Goal: Information Seeking & Learning: Learn about a topic

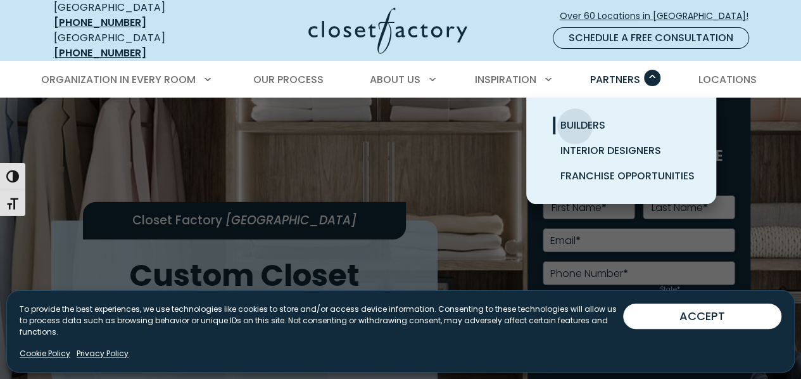
click at [575, 118] on span "Builders" at bounding box center [583, 125] width 45 height 15
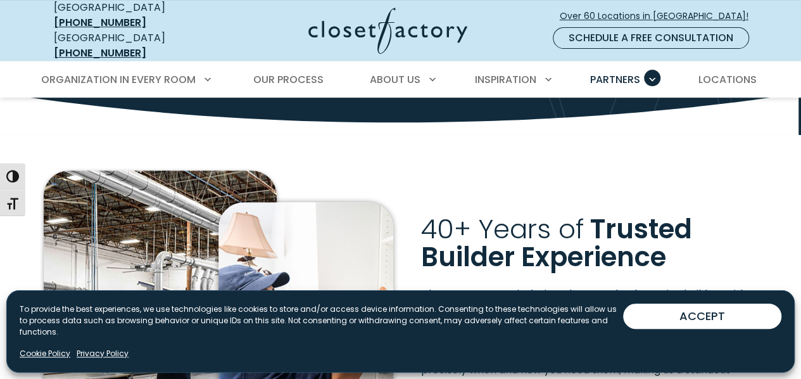
scroll to position [196, 0]
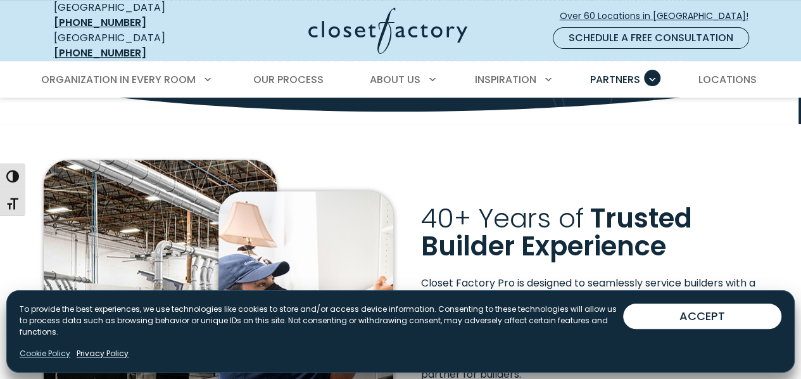
click at [51, 354] on link "Cookie Policy" at bounding box center [45, 353] width 51 height 11
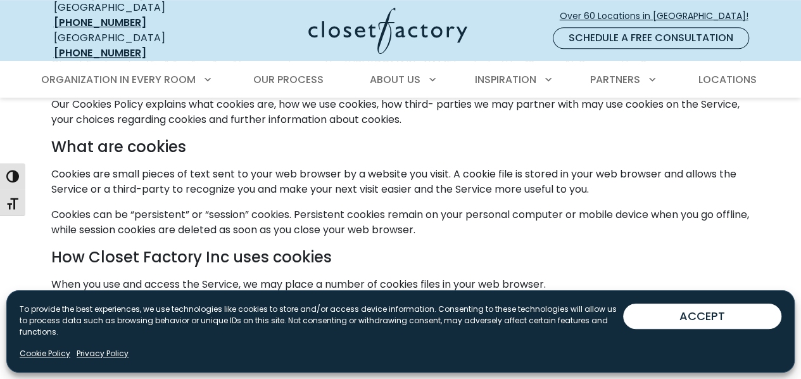
scroll to position [407, 0]
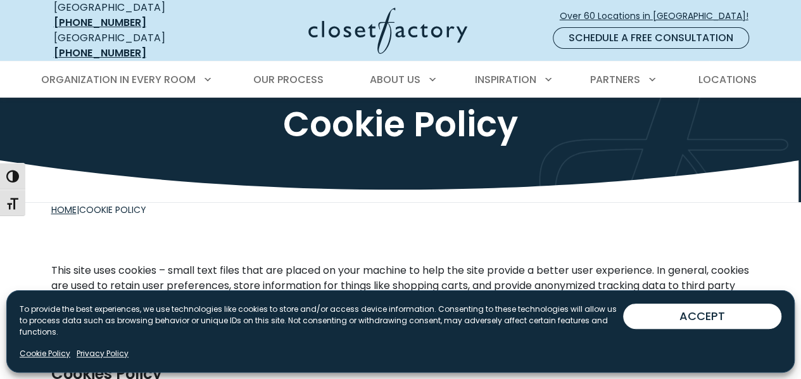
scroll to position [0, 0]
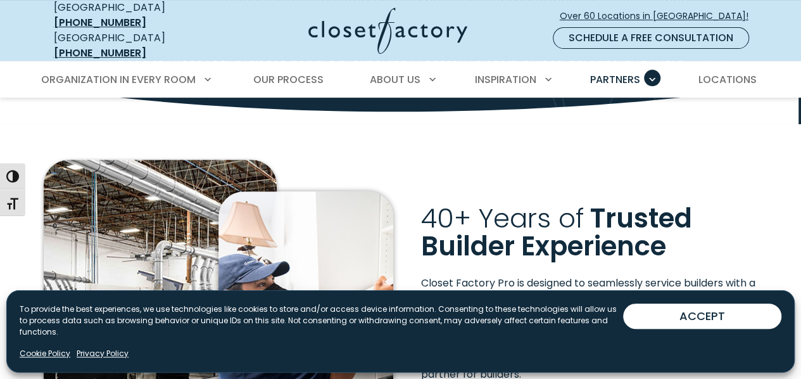
scroll to position [329, 0]
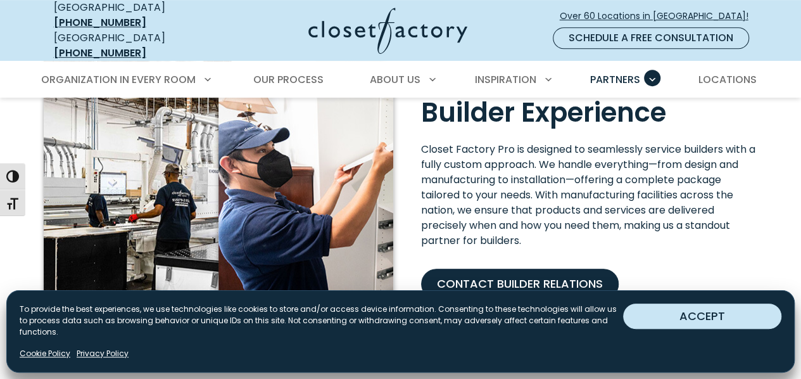
click at [668, 321] on button "ACCEPT" at bounding box center [702, 315] width 158 height 25
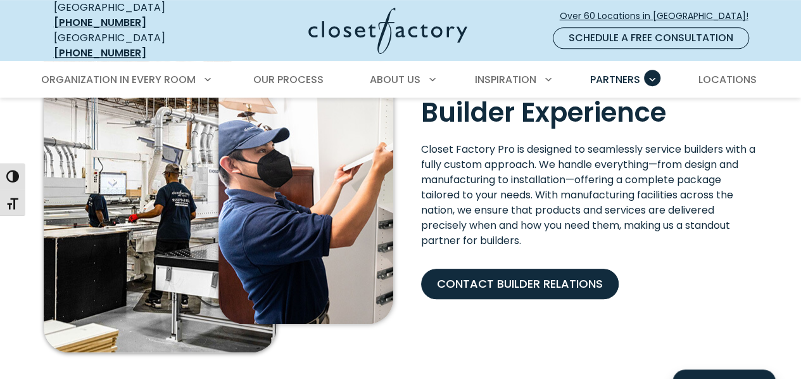
click at [384, 18] on img at bounding box center [387, 31] width 159 height 46
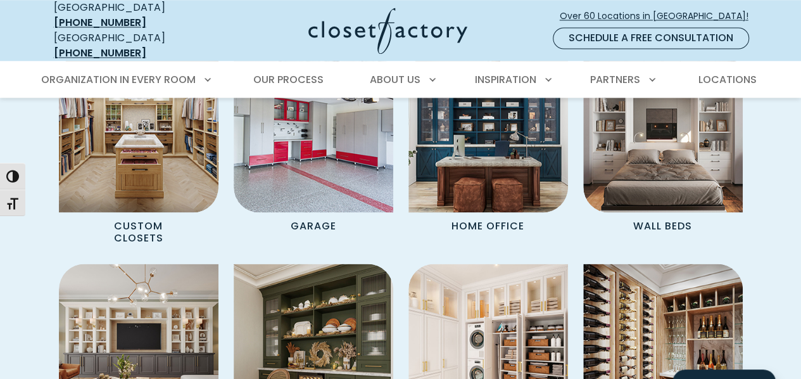
scroll to position [1051, 0]
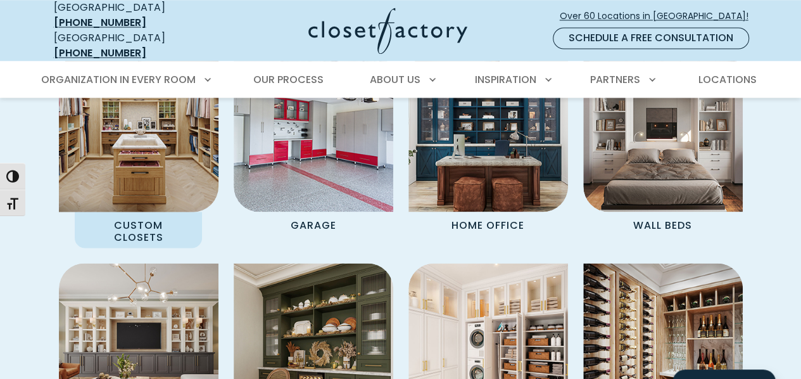
click at [60, 213] on div "Custom Closets" at bounding box center [139, 150] width 160 height 196
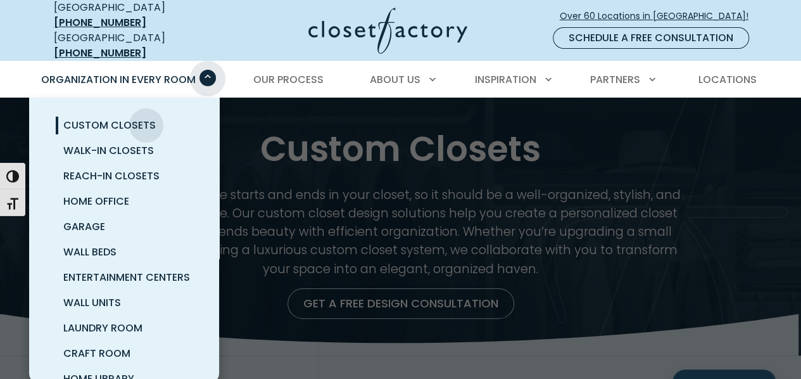
click at [208, 70] on span "Primary Menu" at bounding box center [208, 78] width 16 height 16
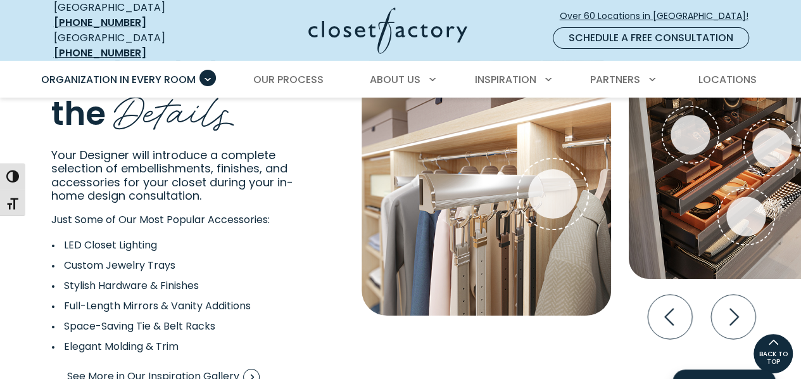
scroll to position [2232, 0]
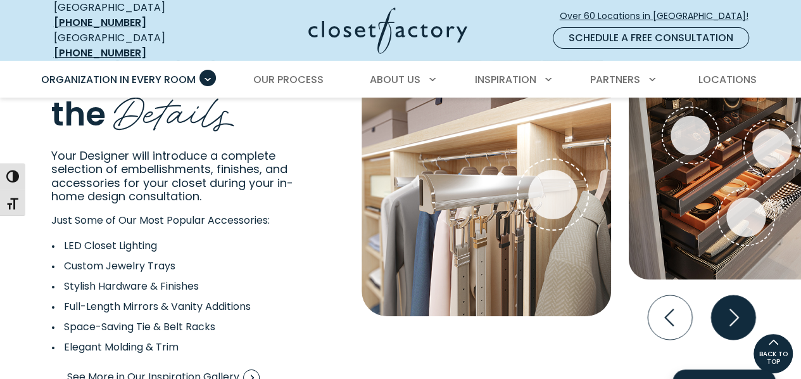
click at [745, 307] on icon "Next slide" at bounding box center [733, 317] width 44 height 44
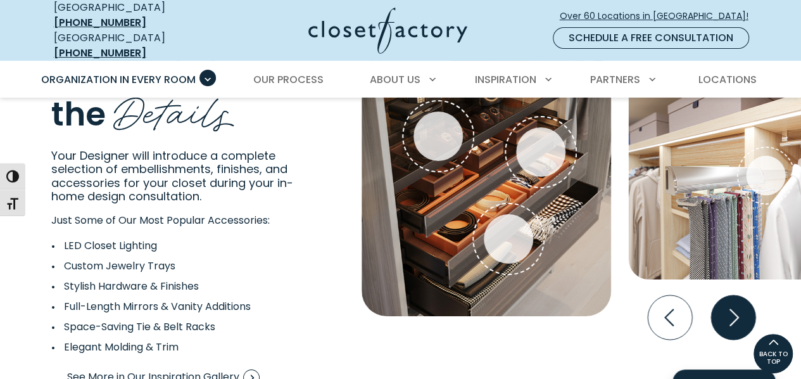
click at [745, 307] on icon "Next slide" at bounding box center [733, 317] width 44 height 44
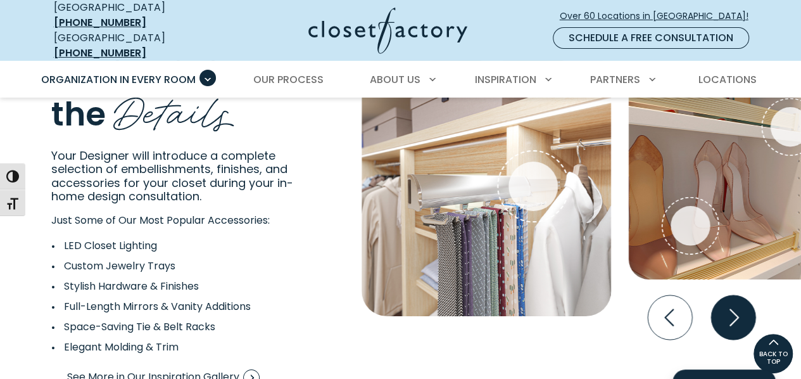
click at [745, 307] on icon "Next slide" at bounding box center [733, 317] width 44 height 44
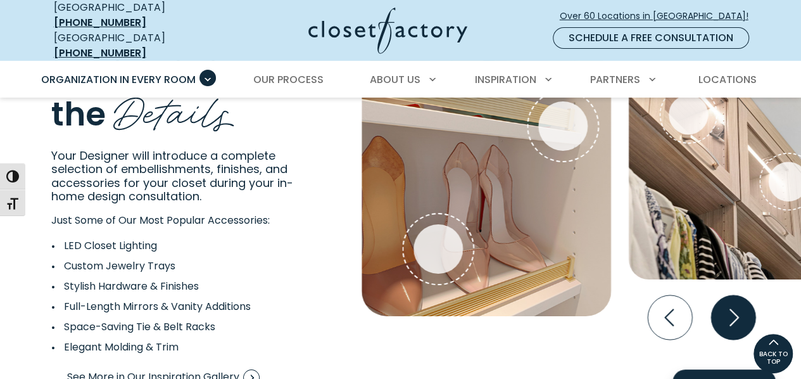
click at [732, 309] on icon "Next slide" at bounding box center [733, 317] width 44 height 44
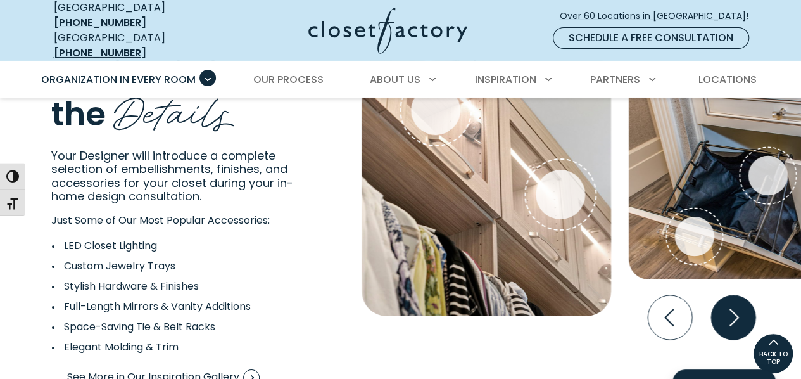
click at [732, 309] on icon "Next slide" at bounding box center [733, 317] width 44 height 44
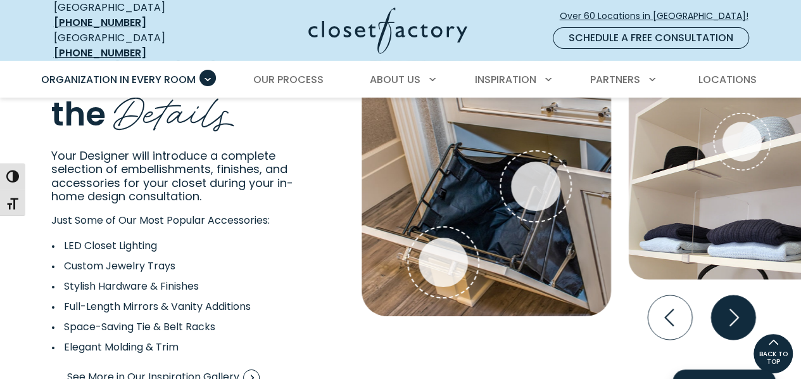
click at [732, 312] on icon "Next slide" at bounding box center [733, 317] width 44 height 44
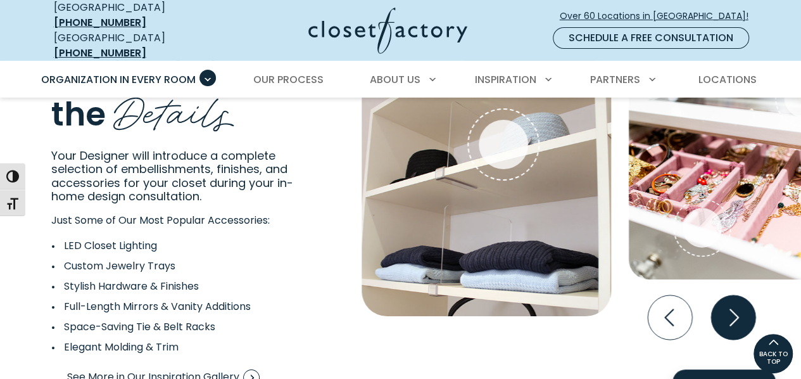
click at [729, 298] on icon "Next slide" at bounding box center [733, 317] width 44 height 44
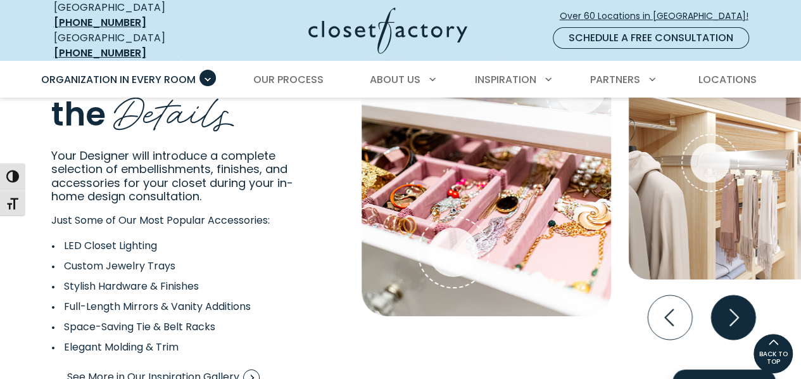
click at [735, 295] on icon "Next slide" at bounding box center [733, 317] width 44 height 44
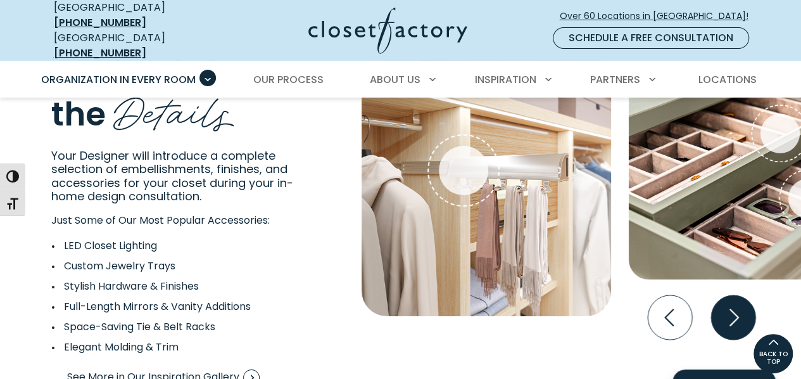
click at [728, 307] on icon "Next slide" at bounding box center [733, 317] width 44 height 44
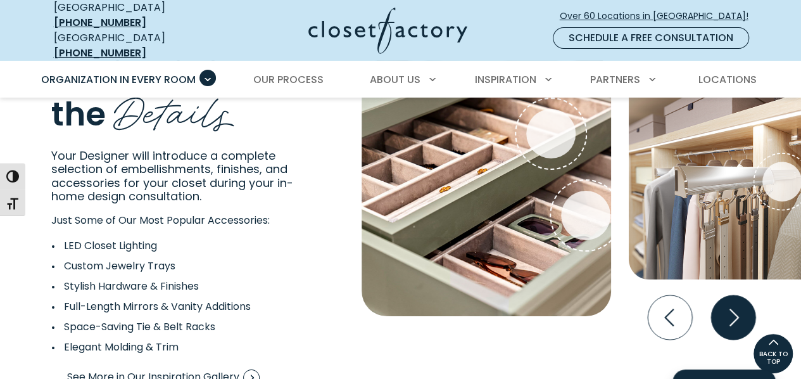
click at [735, 305] on icon "Next slide" at bounding box center [733, 317] width 44 height 44
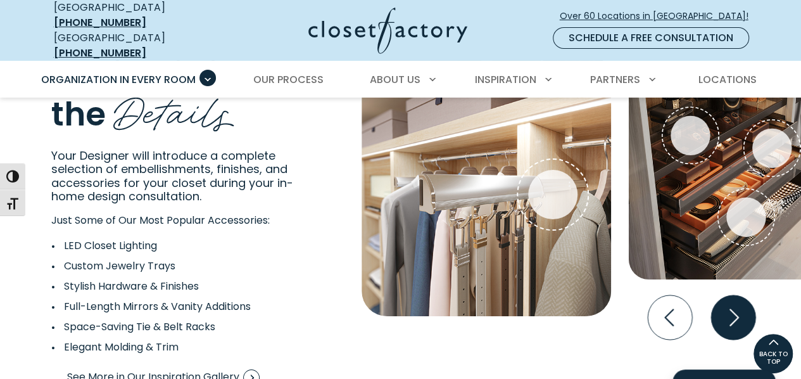
click at [735, 305] on icon "Next slide" at bounding box center [733, 317] width 44 height 44
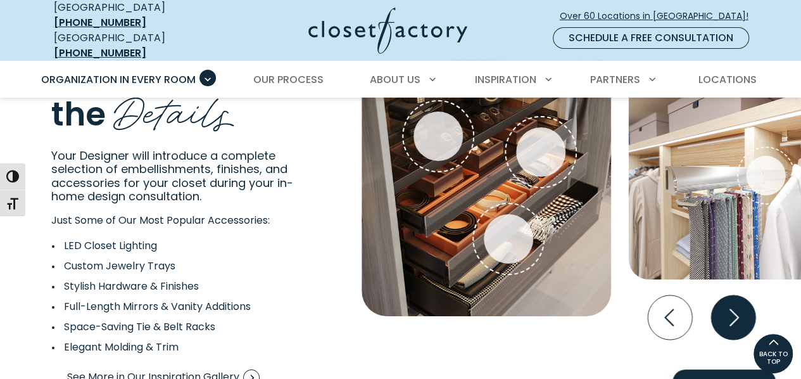
click at [735, 305] on icon "Next slide" at bounding box center [733, 317] width 44 height 44
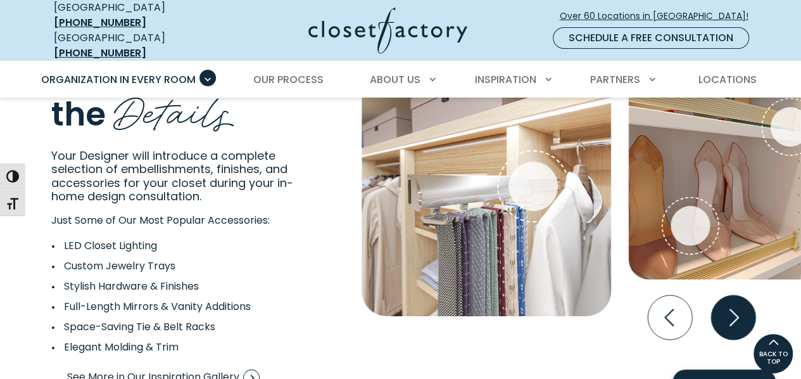
click at [735, 305] on icon "Next slide" at bounding box center [733, 317] width 44 height 44
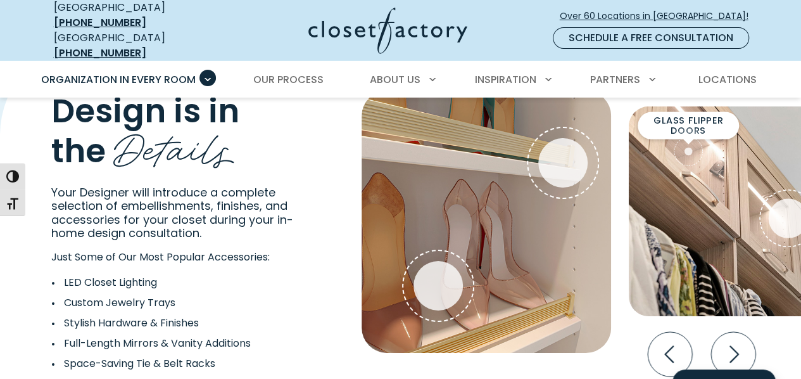
scroll to position [2199, 0]
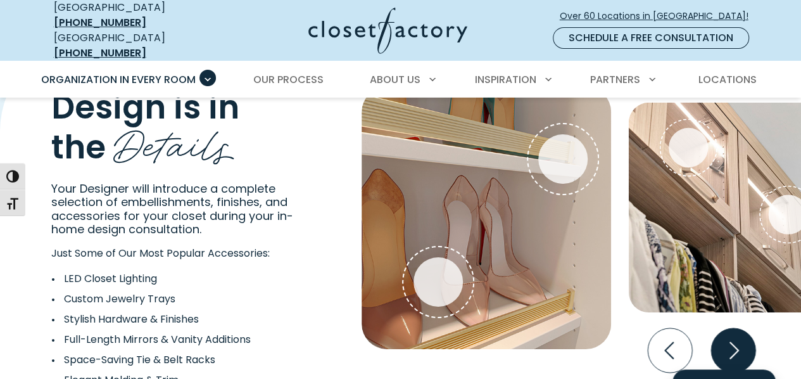
click at [737, 338] on icon "Next slide" at bounding box center [733, 350] width 44 height 44
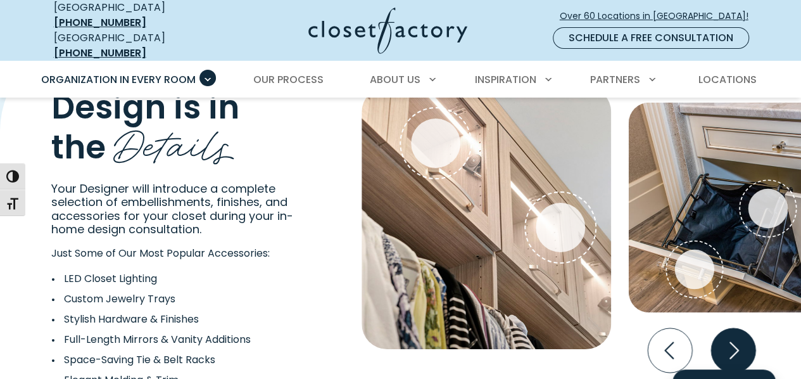
click at [737, 338] on icon "Next slide" at bounding box center [733, 350] width 44 height 44
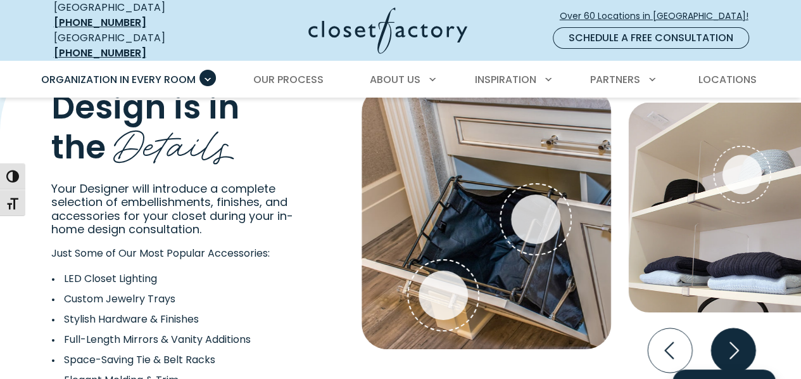
click at [737, 338] on icon "Next slide" at bounding box center [733, 350] width 44 height 44
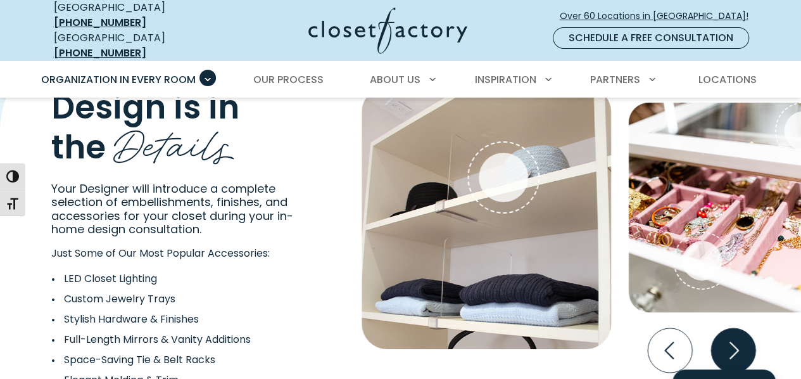
click at [737, 338] on icon "Next slide" at bounding box center [733, 350] width 44 height 44
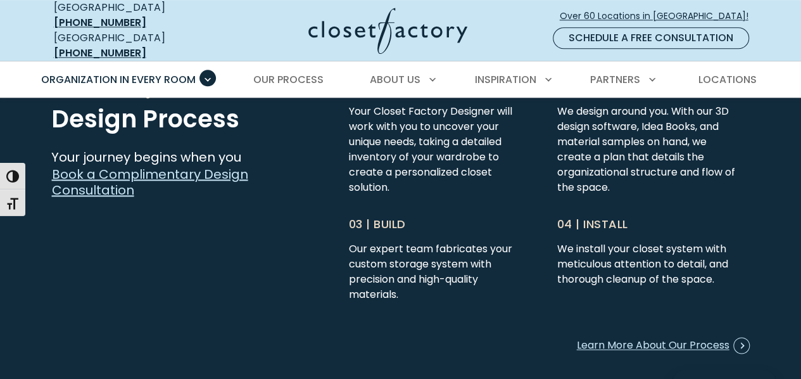
scroll to position [3103, 0]
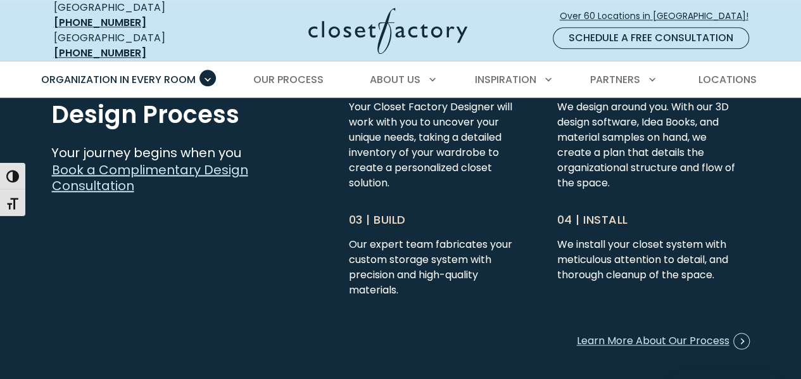
click at [500, 335] on div "Learn More About Our Process" at bounding box center [550, 340] width 402 height 25
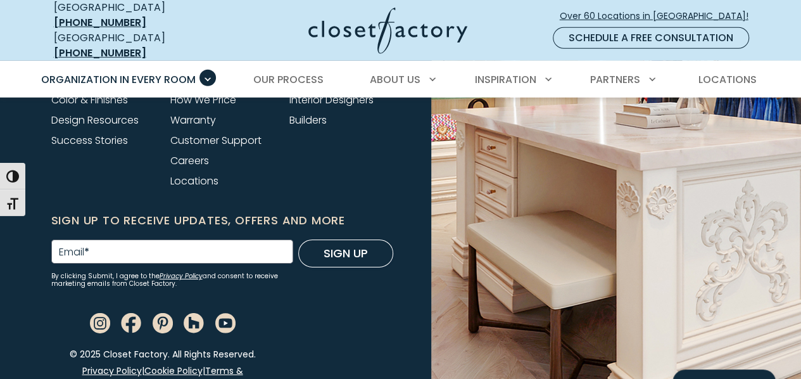
scroll to position [4296, 0]
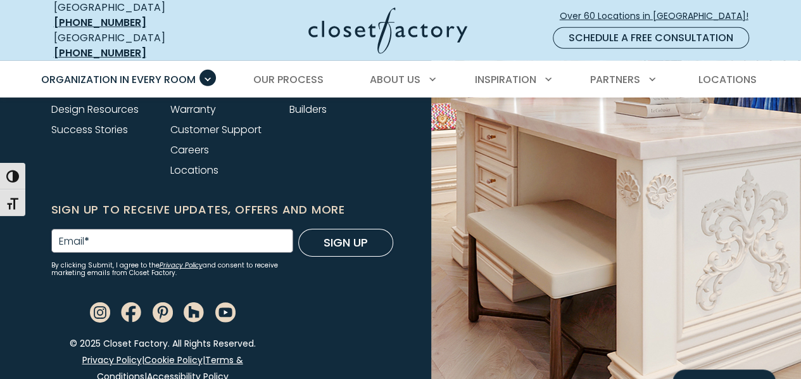
click at [367, 323] on div at bounding box center [222, 306] width 357 height 58
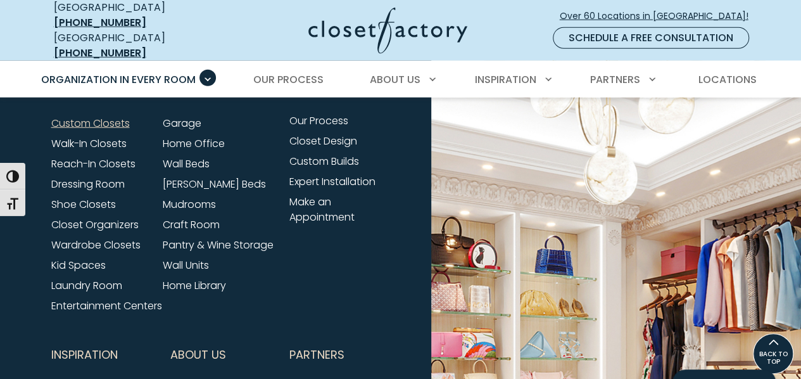
scroll to position [3979, 0]
click at [242, 163] on li "Wall Beds" at bounding box center [218, 165] width 111 height 20
click at [209, 183] on link "[PERSON_NAME] Beds" at bounding box center [214, 184] width 103 height 15
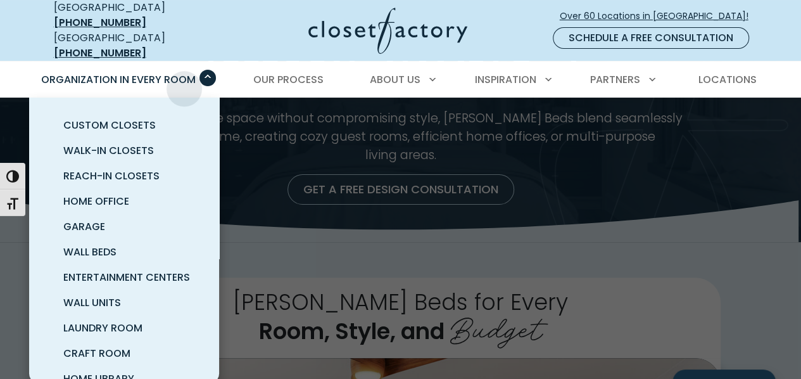
scroll to position [79, 0]
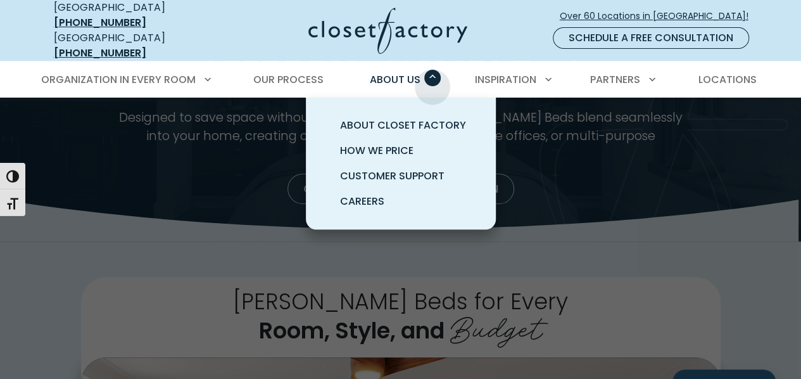
click at [433, 77] on div "About Us About Closet Factory How We Price Customer Support Careers" at bounding box center [401, 79] width 80 height 35
click at [412, 120] on span "About Closet Factory" at bounding box center [403, 125] width 126 height 15
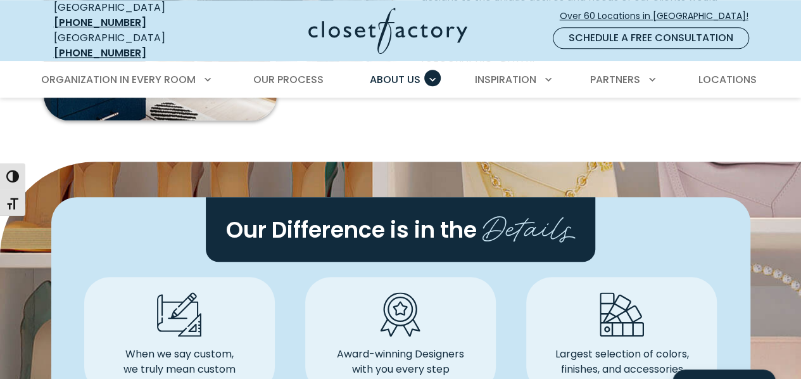
scroll to position [562, 0]
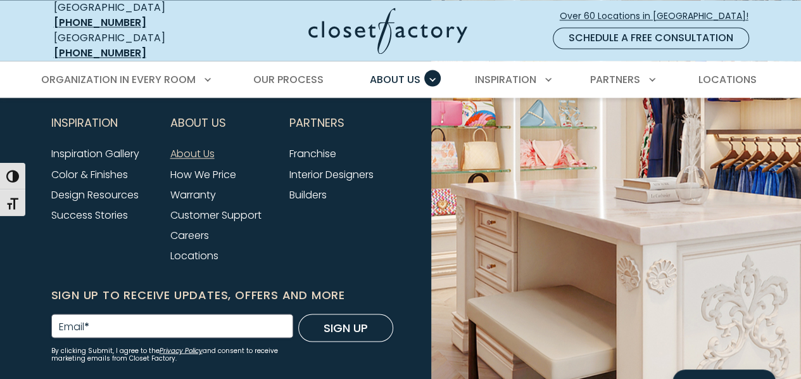
scroll to position [3444, 0]
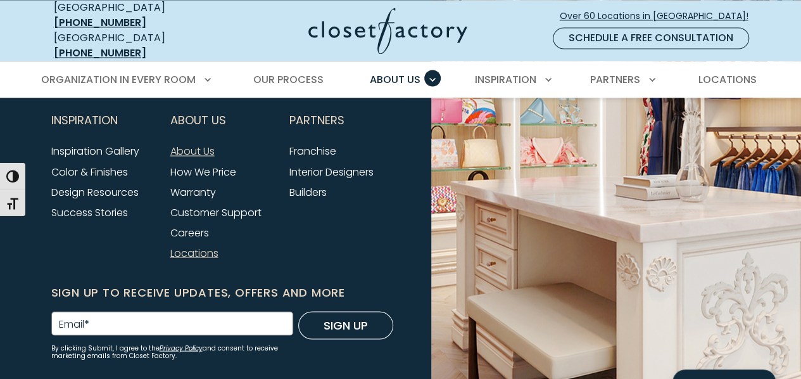
click at [199, 248] on link "Locations" at bounding box center [194, 252] width 48 height 15
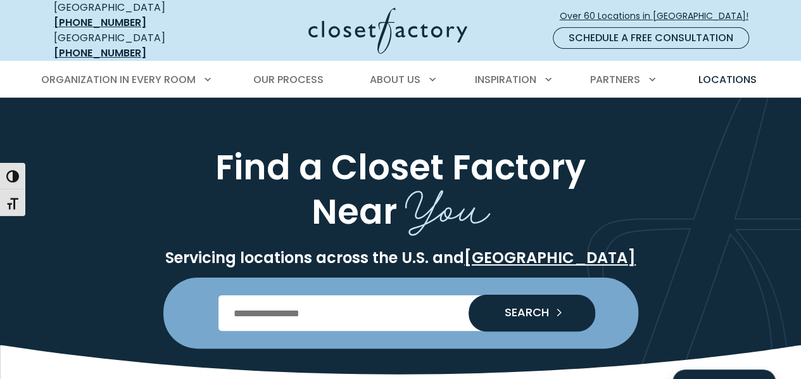
click at [262, 298] on input "Enter Postal Code" at bounding box center [401, 312] width 364 height 35
type input "*****"
click at [469, 295] on button "SEARCH" at bounding box center [532, 313] width 127 height 37
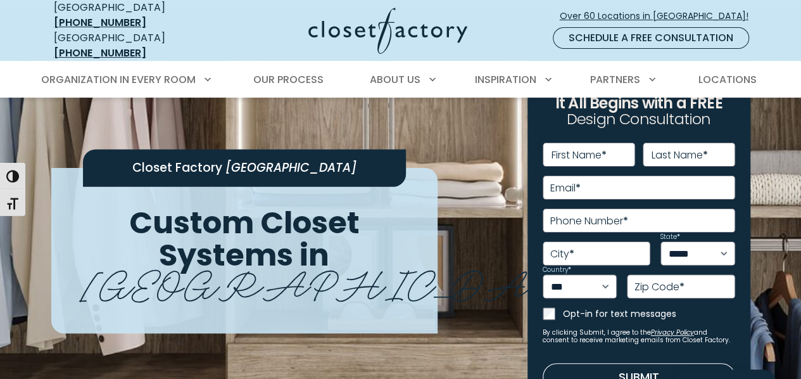
scroll to position [52, 0]
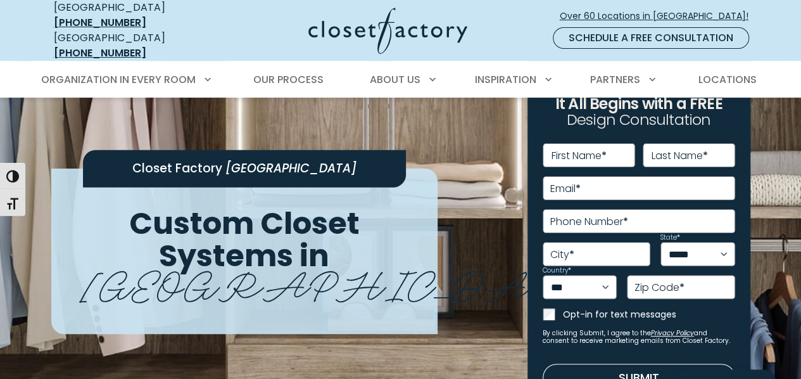
click at [224, 253] on span "Cleveland" at bounding box center [351, 282] width 542 height 58
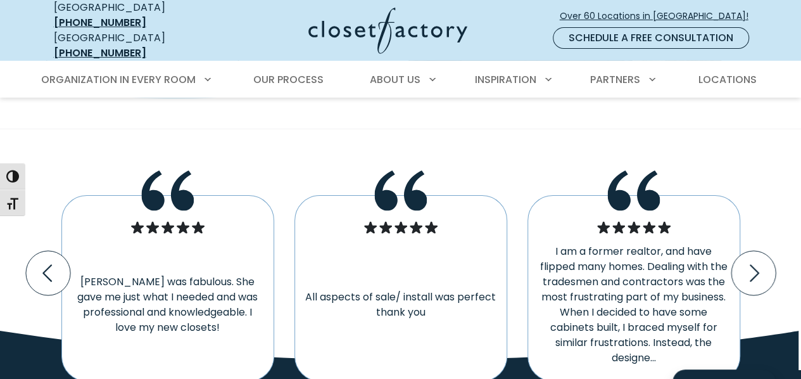
scroll to position [2130, 0]
click at [697, 244] on p "I am a former realtor, and have flipped many homes. Dealing with the tradesmen …" at bounding box center [633, 305] width 191 height 122
click at [638, 307] on p "I am a former realtor, and have flipped many homes. Dealing with the tradesmen …" at bounding box center [633, 305] width 191 height 122
click at [750, 251] on icon "Next slide" at bounding box center [753, 273] width 44 height 44
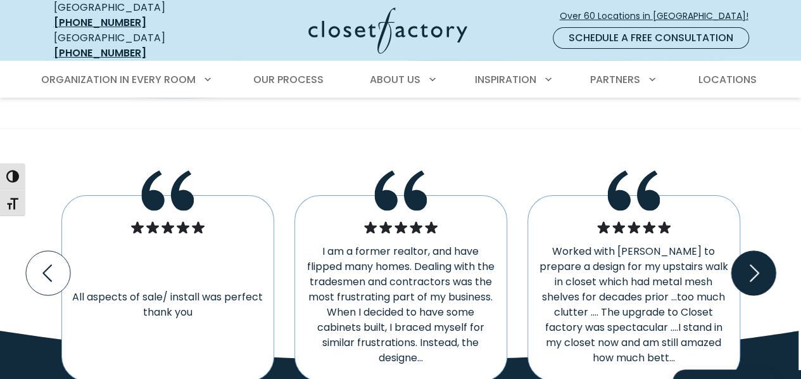
click at [753, 251] on icon "Next slide" at bounding box center [753, 273] width 44 height 44
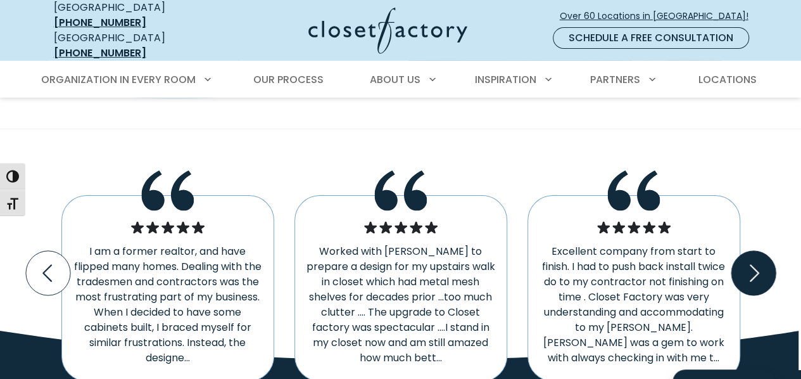
click at [753, 251] on icon "Next slide" at bounding box center [753, 273] width 44 height 44
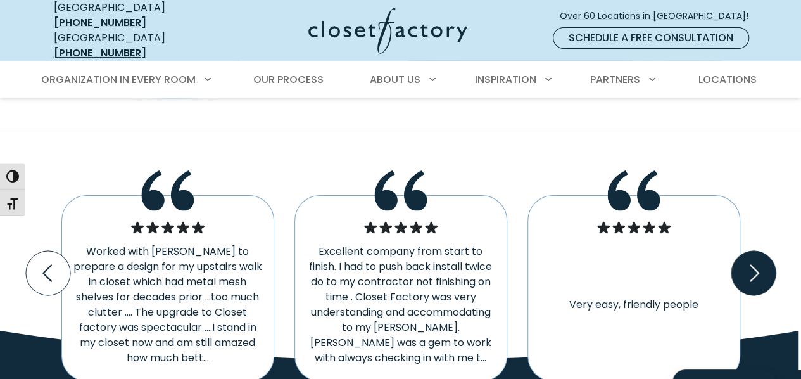
click at [753, 251] on icon "Next slide" at bounding box center [753, 273] width 44 height 44
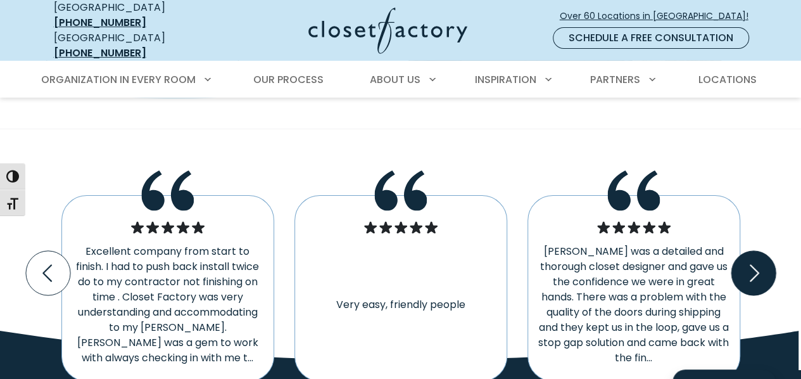
click at [753, 251] on icon "Next slide" at bounding box center [753, 273] width 44 height 44
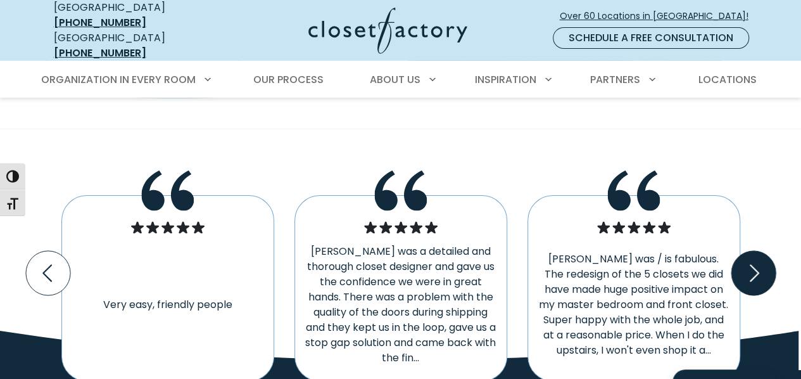
click at [753, 251] on icon "Next slide" at bounding box center [753, 273] width 44 height 44
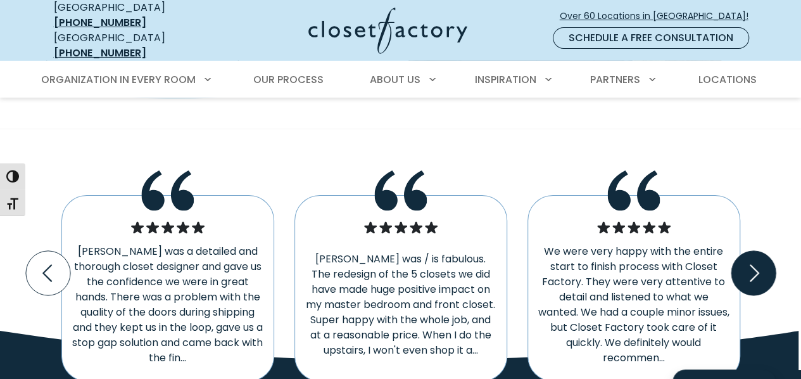
click at [753, 251] on icon "Next slide" at bounding box center [753, 273] width 44 height 44
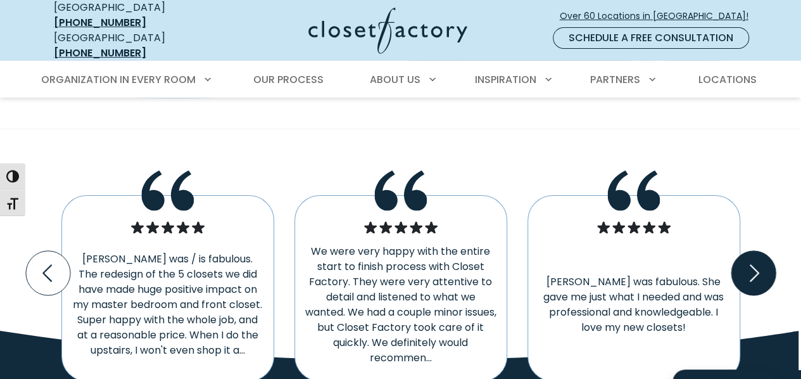
click at [753, 251] on icon "Next slide" at bounding box center [753, 273] width 44 height 44
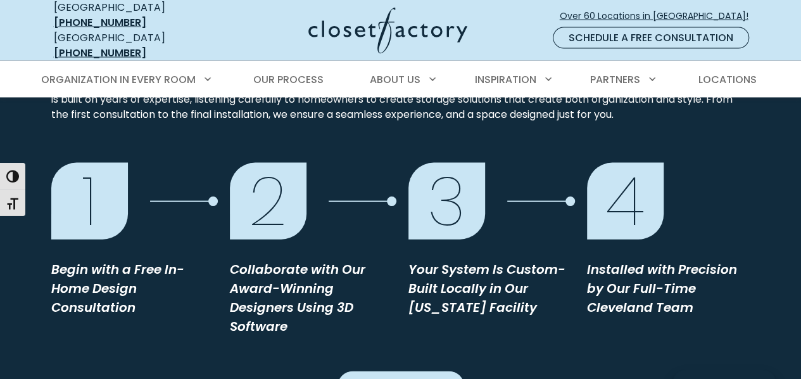
scroll to position [1283, 0]
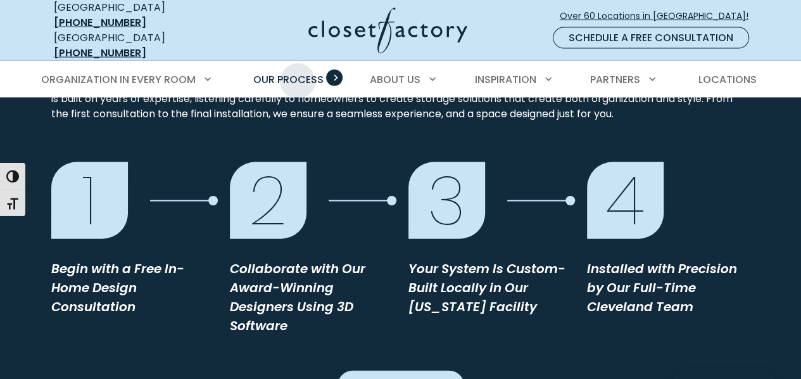
click at [298, 72] on span "Our Process" at bounding box center [288, 79] width 70 height 15
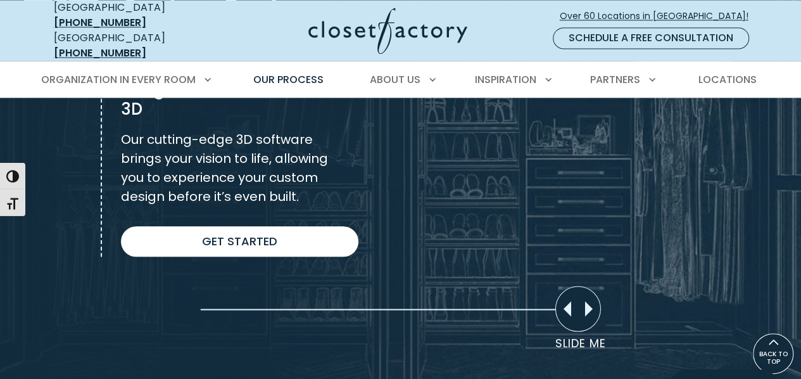
scroll to position [993, 0]
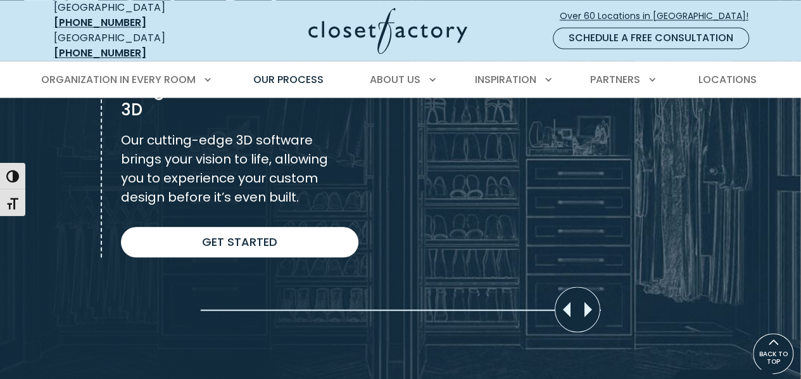
drag, startPoint x: 578, startPoint y: 297, endPoint x: 622, endPoint y: 312, distance: 46.3
click at [622, 312] on div "Slider moved to 0%" at bounding box center [400, 119] width 801 height 527
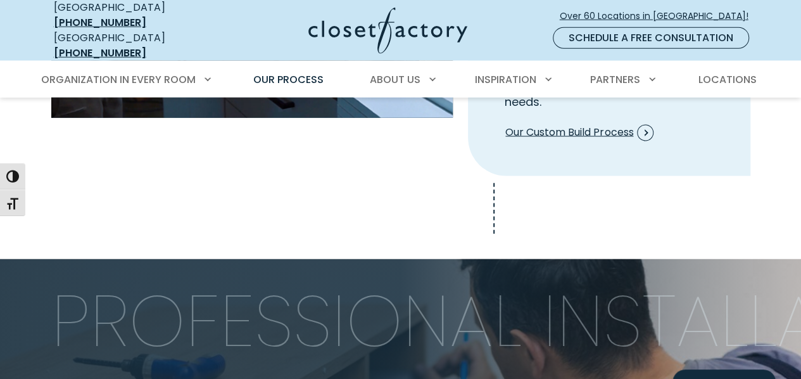
scroll to position [1615, 0]
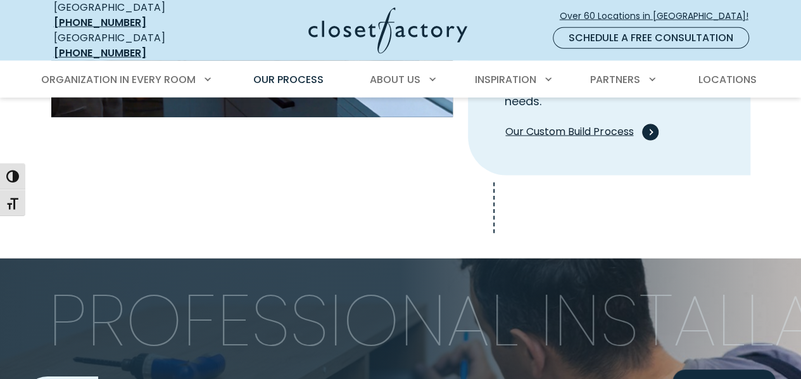
click at [541, 124] on span "Our Custom Build Process" at bounding box center [579, 132] width 148 height 16
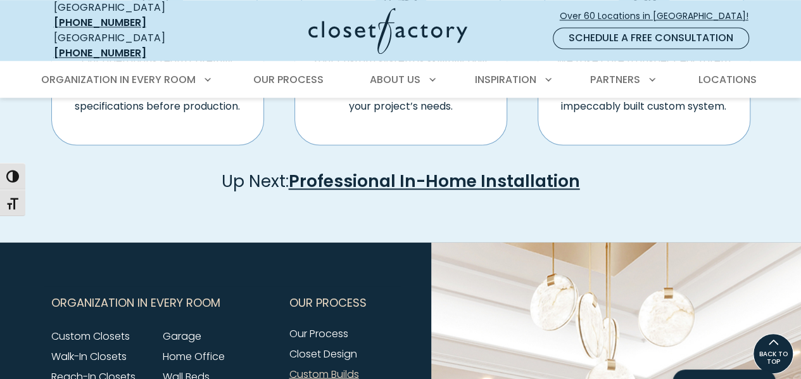
scroll to position [915, 0]
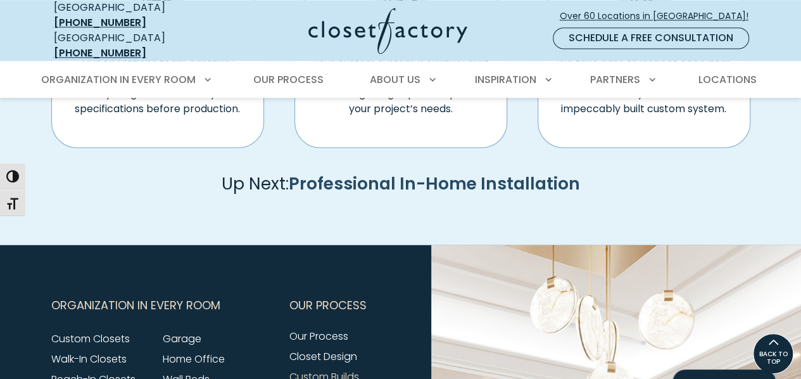
click at [326, 172] on link "Professional In-Home Installation" at bounding box center [434, 183] width 291 height 23
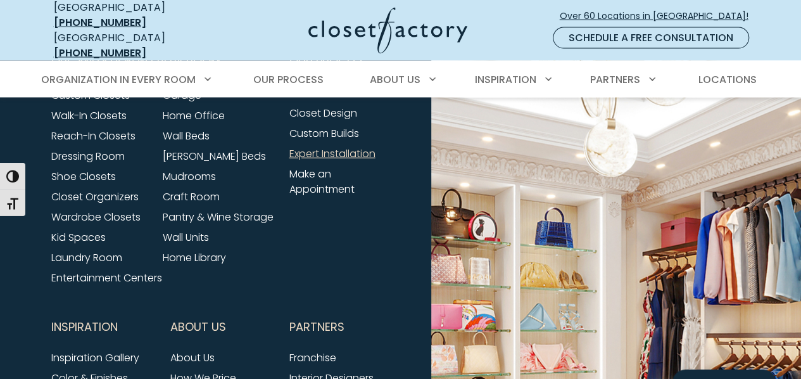
scroll to position [1317, 0]
click at [290, 62] on link "Our Process" at bounding box center [289, 79] width 96 height 35
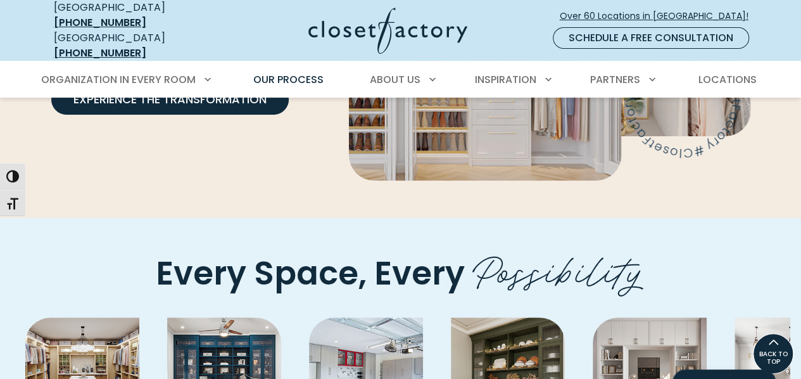
scroll to position [2448, 0]
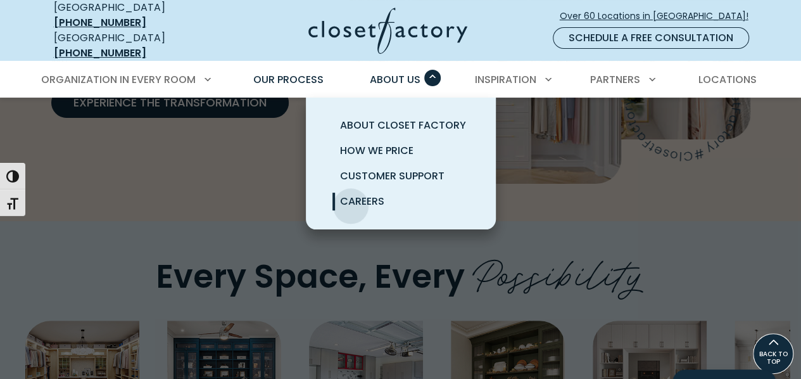
click at [351, 196] on span "Careers" at bounding box center [362, 201] width 44 height 15
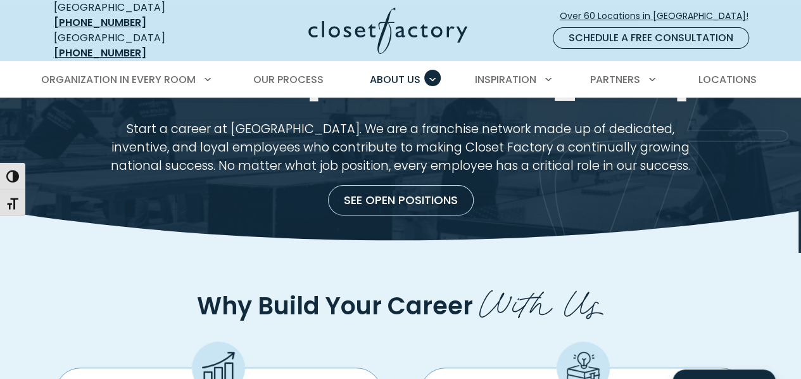
scroll to position [67, 0]
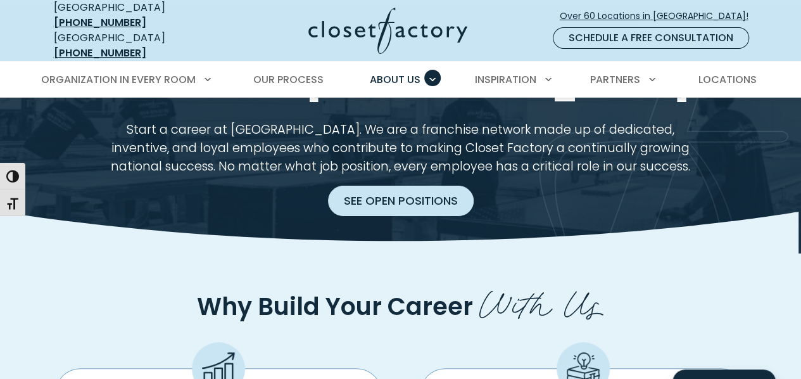
click at [376, 187] on link "See Open Positions" at bounding box center [401, 201] width 146 height 30
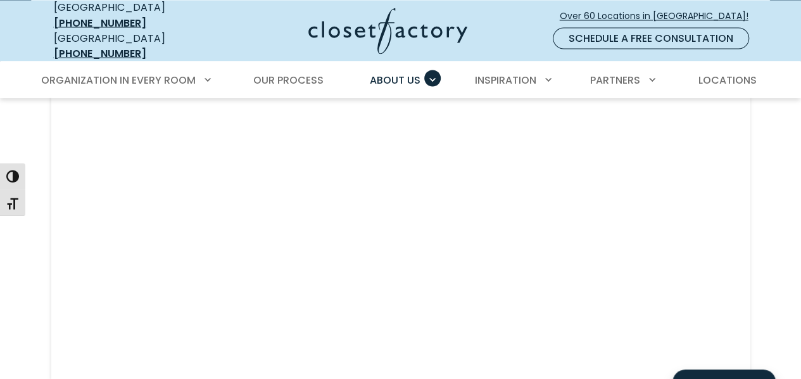
scroll to position [1179, 0]
